Goal: Check status: Check status

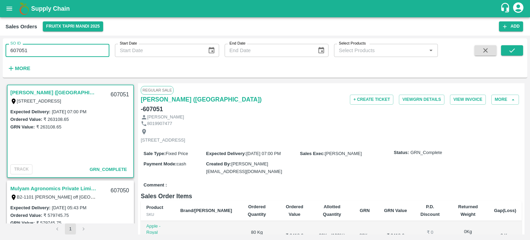
type input "607051"
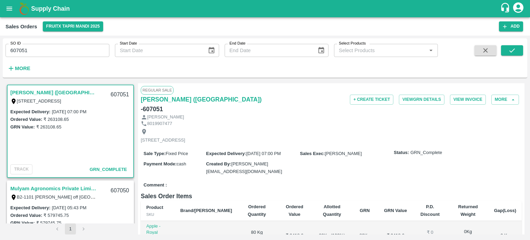
click at [505, 63] on span at bounding box center [512, 59] width 22 height 28
click at [513, 49] on icon "submit" at bounding box center [512, 51] width 8 height 8
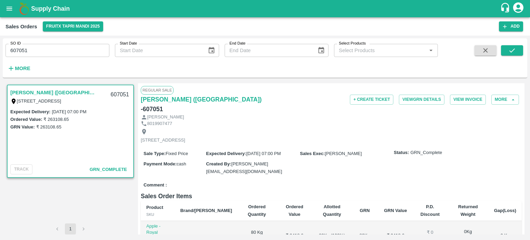
drag, startPoint x: 26, startPoint y: 50, endPoint x: 82, endPoint y: 60, distance: 57.1
click at [61, 48] on input "607051" at bounding box center [58, 50] width 104 height 13
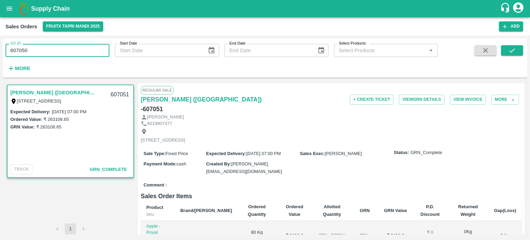
click at [85, 50] on input "607050" at bounding box center [58, 50] width 104 height 13
click at [514, 54] on icon "submit" at bounding box center [512, 51] width 8 height 8
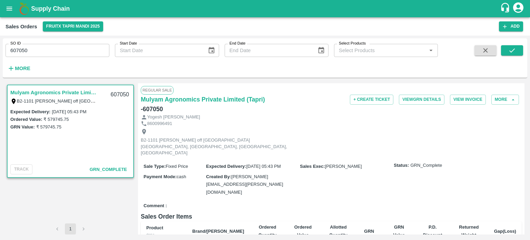
drag, startPoint x: 21, startPoint y: 46, endPoint x: 48, endPoint y: 47, distance: 27.3
click at [48, 47] on div "SO ID 607050 SO ID" at bounding box center [58, 50] width 104 height 13
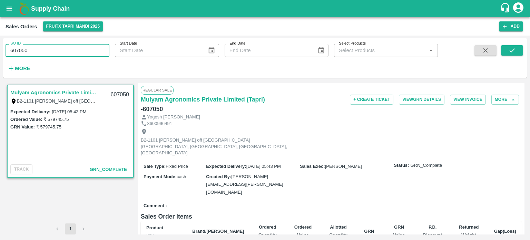
drag, startPoint x: 21, startPoint y: 50, endPoint x: 58, endPoint y: 48, distance: 37.7
click at [58, 48] on input "607050" at bounding box center [58, 50] width 104 height 13
click at [60, 47] on input "607049" at bounding box center [58, 50] width 104 height 13
type input "607049"
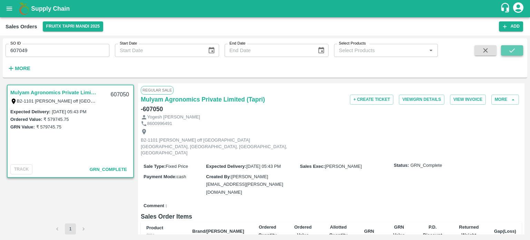
click at [510, 52] on icon "submit" at bounding box center [512, 51] width 8 height 8
